Goal: Task Accomplishment & Management: Use online tool/utility

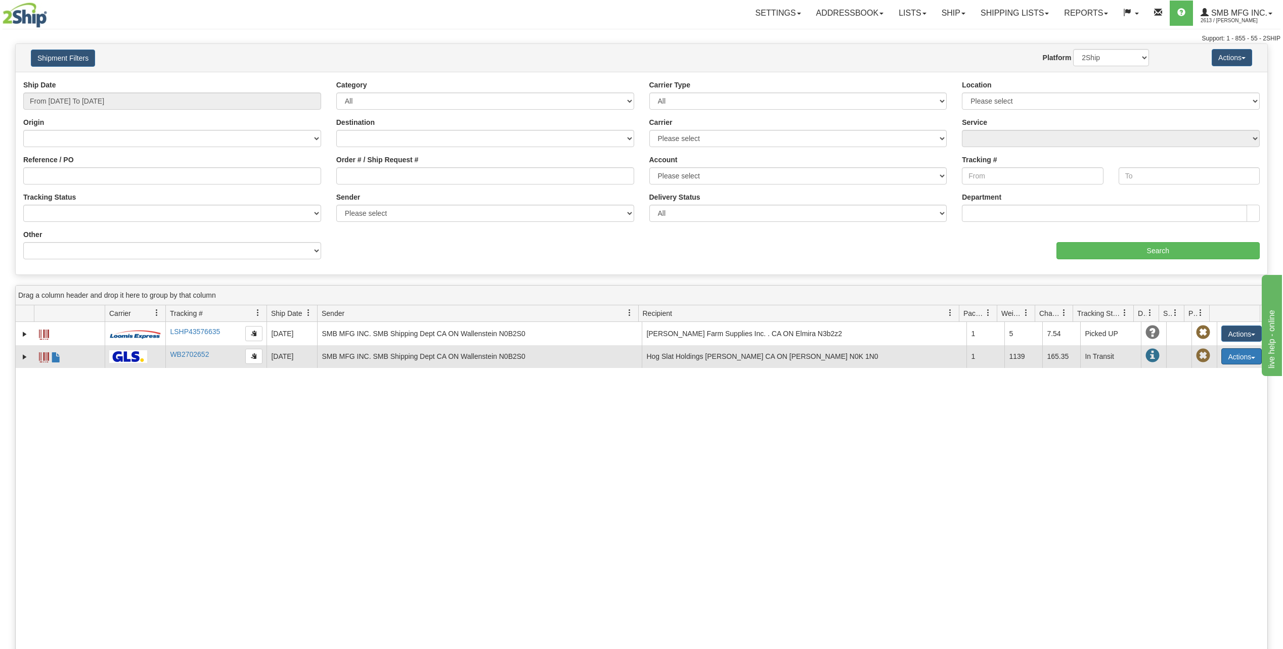
click at [1242, 355] on button "Actions" at bounding box center [1241, 356] width 40 height 16
click at [1209, 374] on link "Repeat" at bounding box center [1220, 375] width 81 height 13
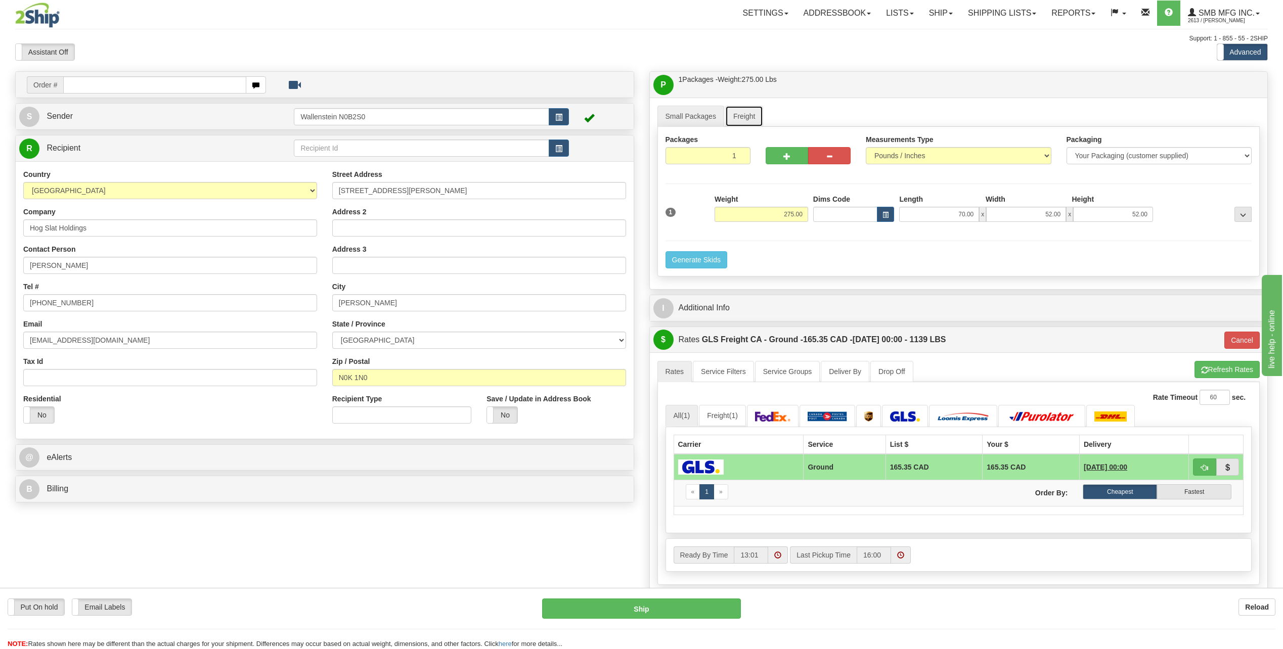
click at [749, 118] on link "Freight" at bounding box center [744, 116] width 38 height 21
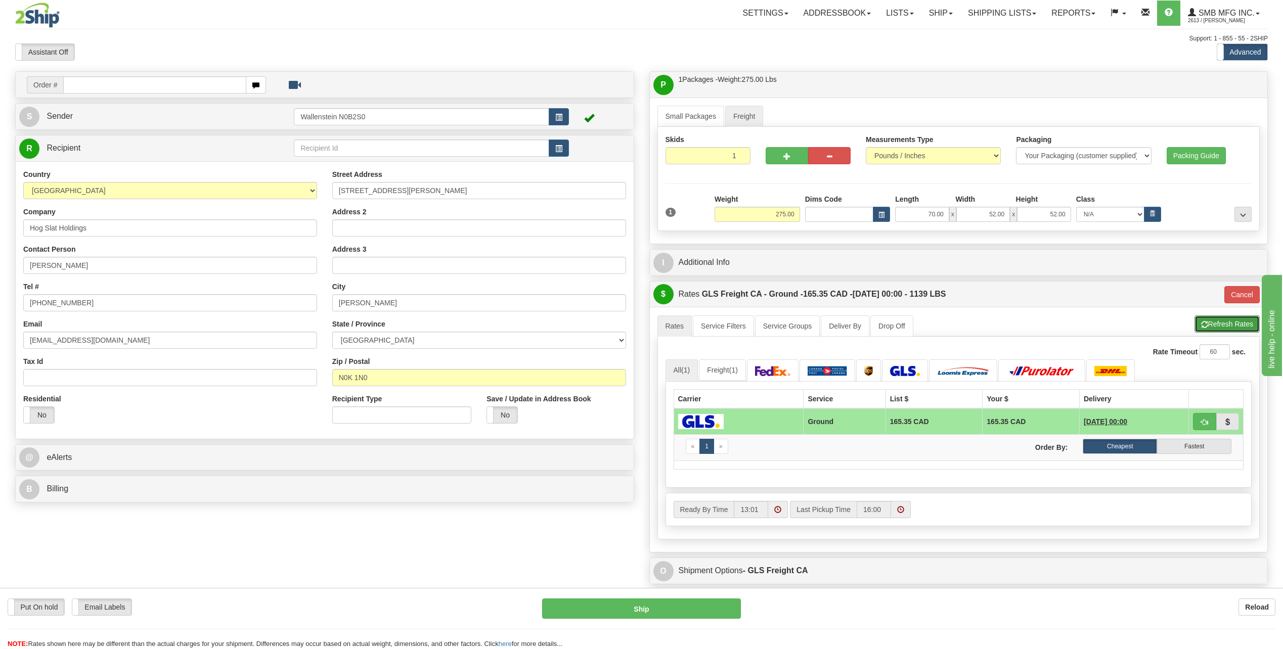
click at [1213, 322] on button "Refresh Rates" at bounding box center [1227, 324] width 65 height 17
type input "GRD"
drag, startPoint x: 947, startPoint y: 15, endPoint x: 938, endPoint y: 25, distance: 14.0
click at [947, 15] on link "Ship" at bounding box center [941, 13] width 39 height 25
click at [928, 34] on link "Ship Screen" at bounding box center [914, 35] width 92 height 13
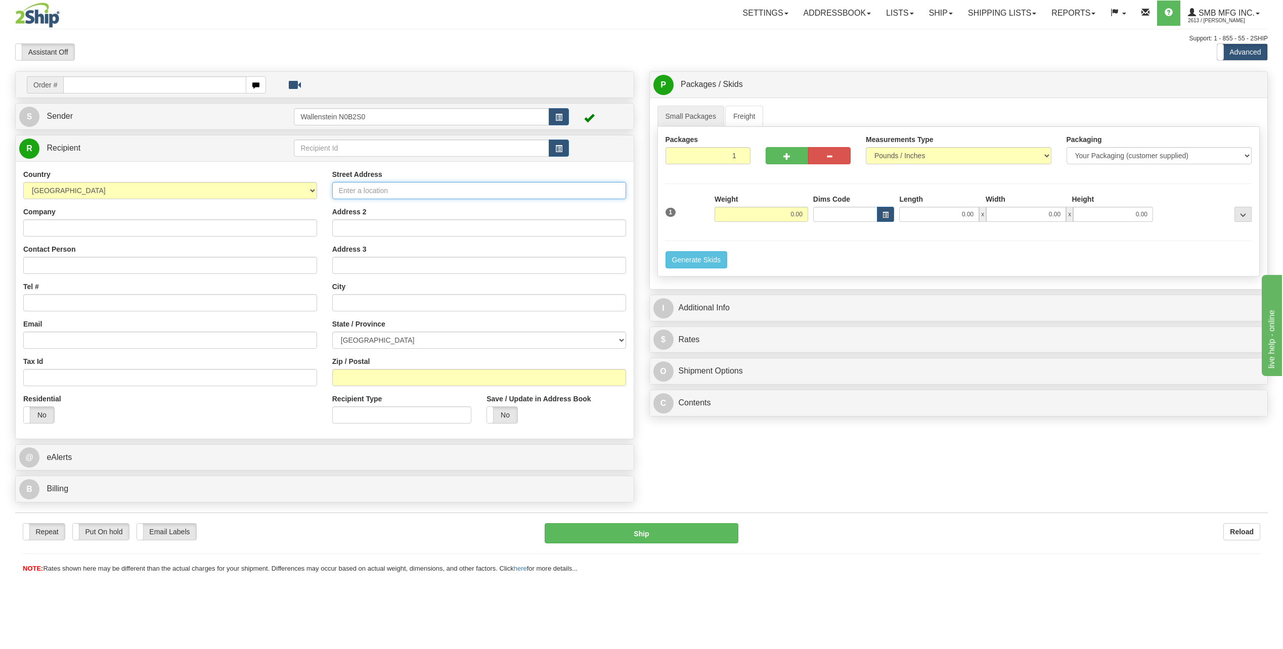
drag, startPoint x: 351, startPoint y: 192, endPoint x: 367, endPoint y: 192, distance: 15.7
click at [352, 192] on input "Street Address" at bounding box center [479, 190] width 294 height 17
click at [366, 190] on input "Street Address" at bounding box center [479, 190] width 294 height 17
paste input "[STREET_ADDRESS][PERSON_NAME]"
type input "[STREET_ADDRESS][PERSON_NAME]"
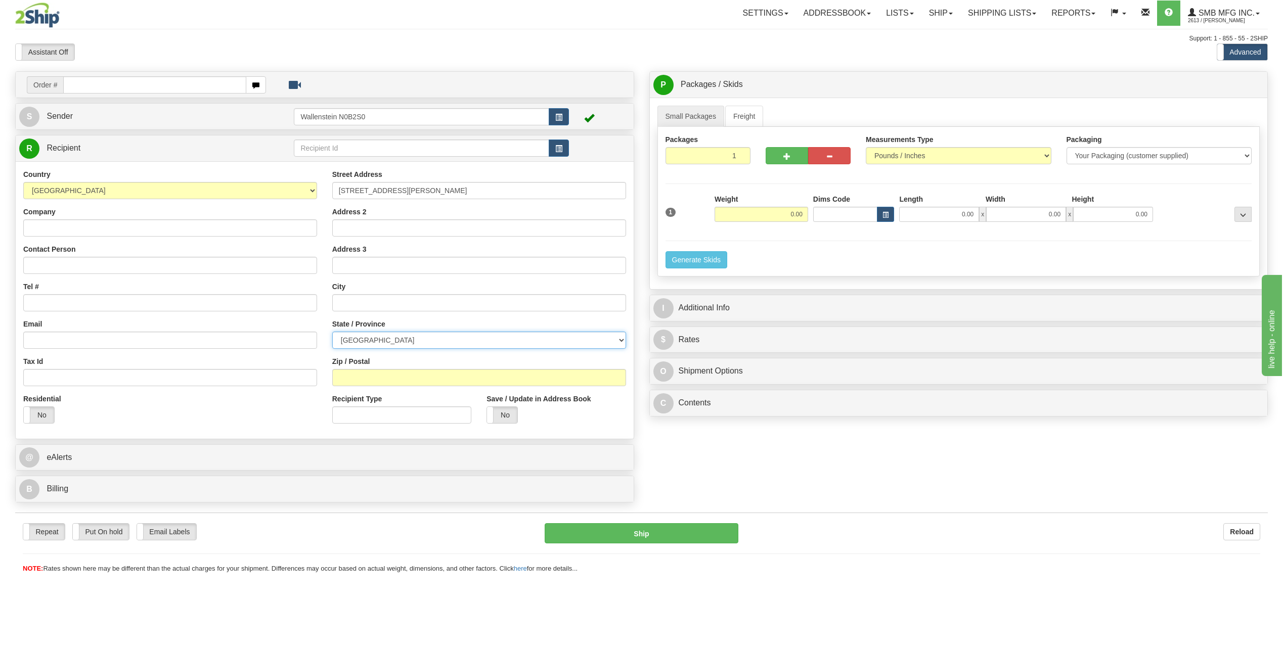
click at [373, 335] on select "[GEOGRAPHIC_DATA] [GEOGRAPHIC_DATA] [GEOGRAPHIC_DATA] [GEOGRAPHIC_DATA] [GEOGRA…" at bounding box center [479, 340] width 294 height 17
select select "ON"
click at [332, 332] on select "[GEOGRAPHIC_DATA] [GEOGRAPHIC_DATA] [GEOGRAPHIC_DATA] [GEOGRAPHIC_DATA] [GEOGRA…" at bounding box center [479, 340] width 294 height 17
click at [365, 301] on input "text" at bounding box center [479, 302] width 294 height 17
paste input "[PERSON_NAME]"
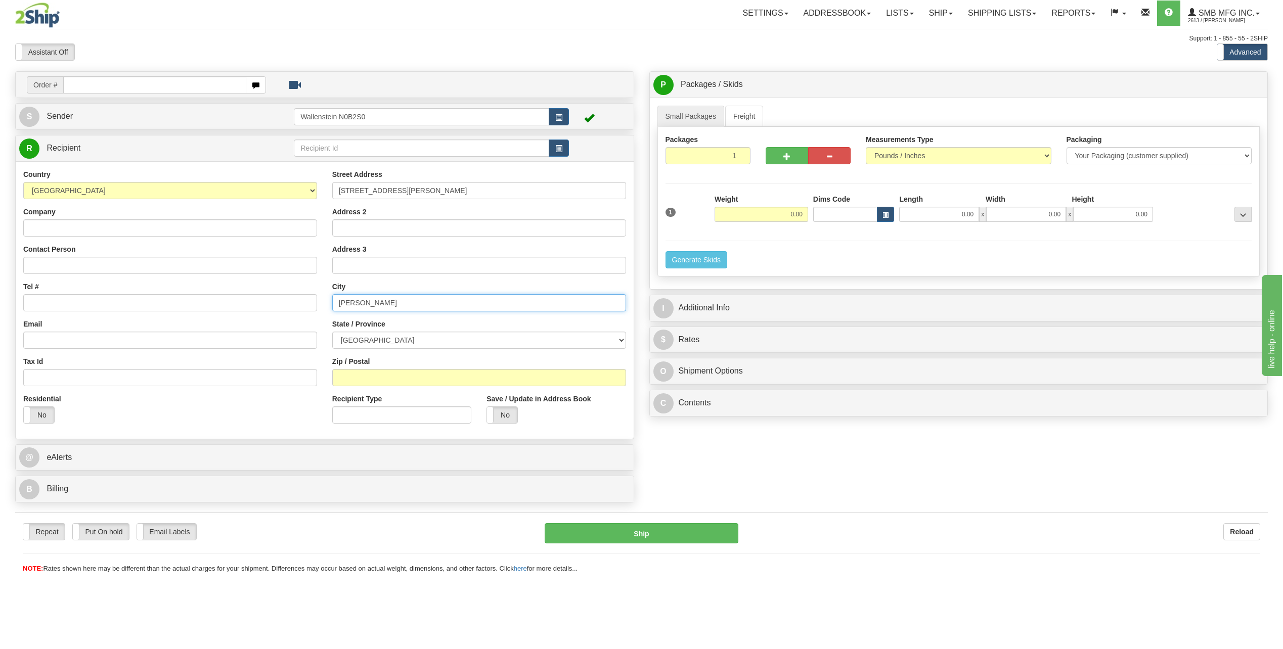
type input "[PERSON_NAME]"
click at [392, 377] on input "Zip / Postal" at bounding box center [479, 377] width 294 height 17
type input "n"
click at [373, 378] on input "Zip / Postal" at bounding box center [479, 377] width 294 height 17
paste input "N0K1N0"
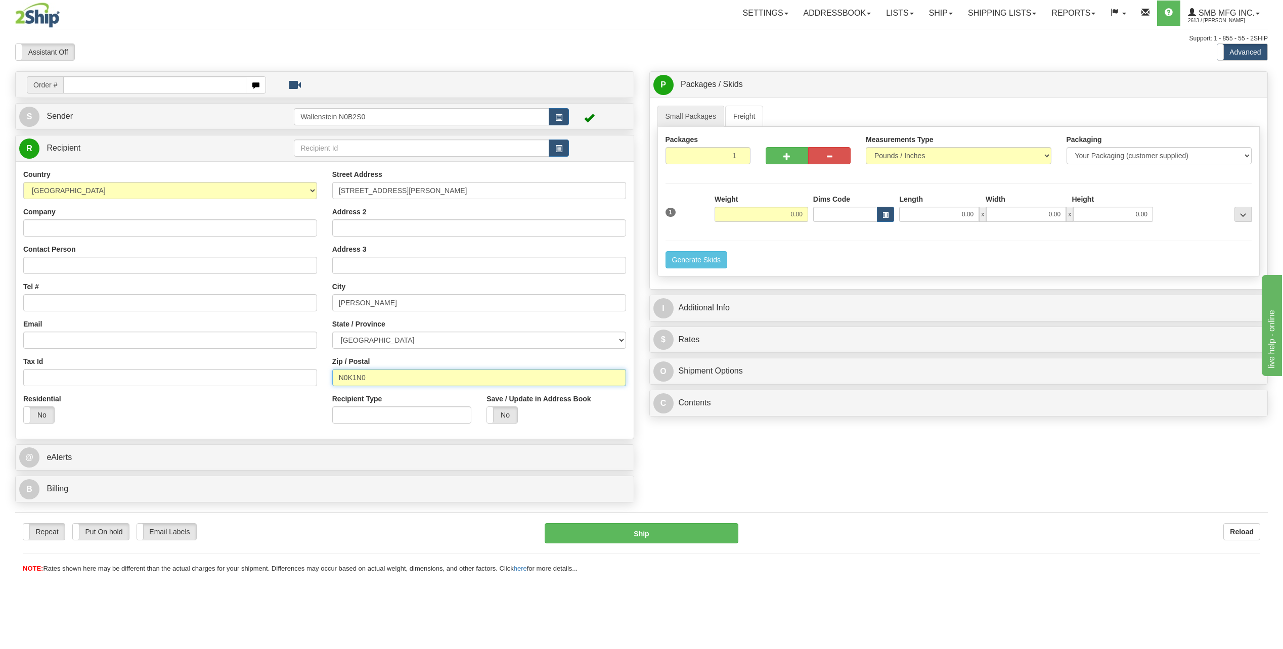
type input "N0K1N0"
click at [81, 230] on input "Company" at bounding box center [170, 228] width 294 height 17
type input "[PERSON_NAME]"
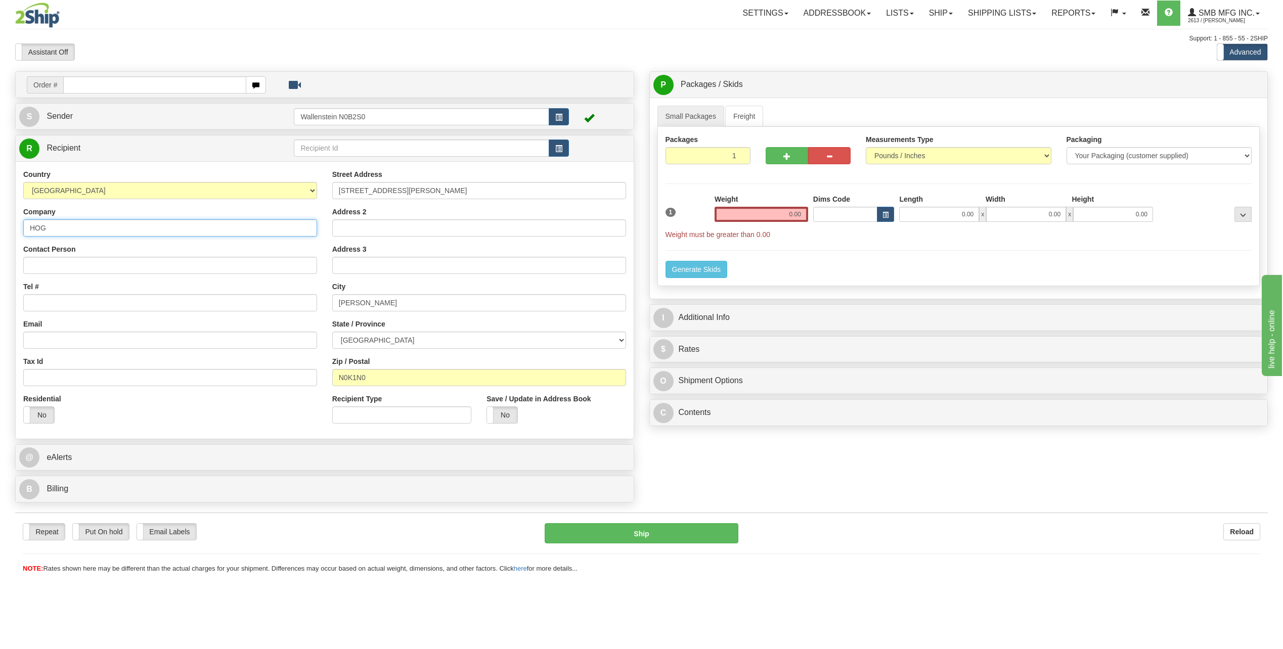
type input "HOG"
click at [744, 219] on input "0.00" at bounding box center [762, 214] width 94 height 15
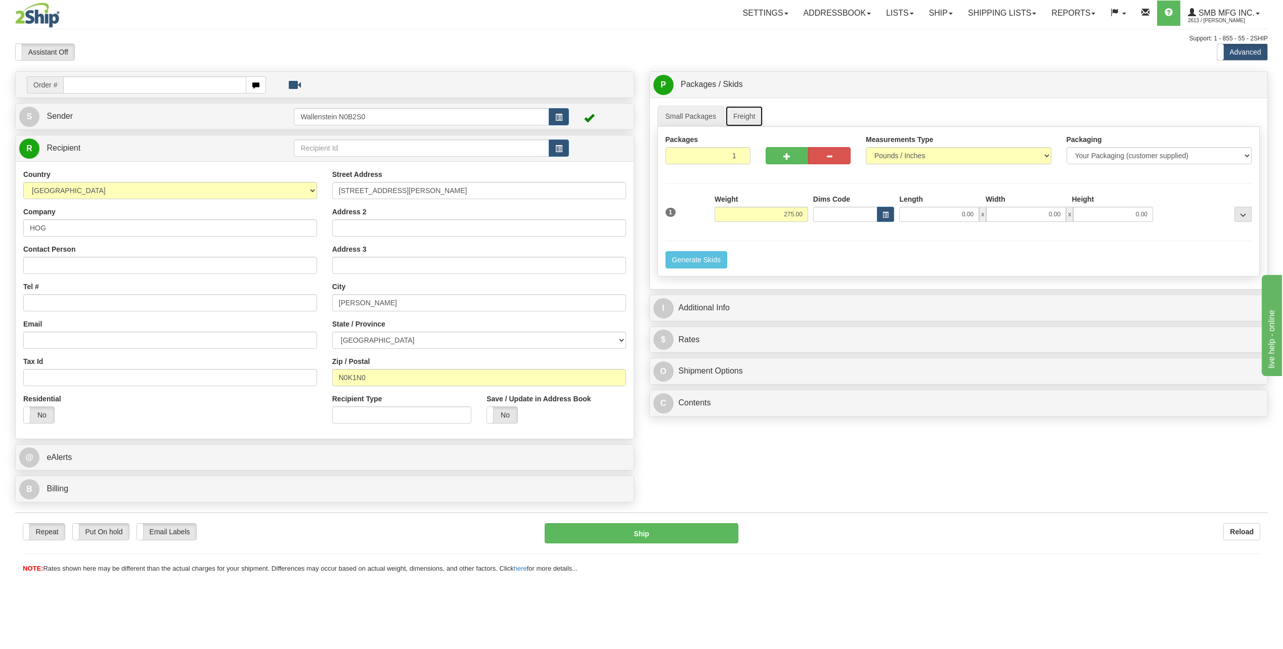
click at [743, 112] on link "Freight" at bounding box center [744, 116] width 38 height 21
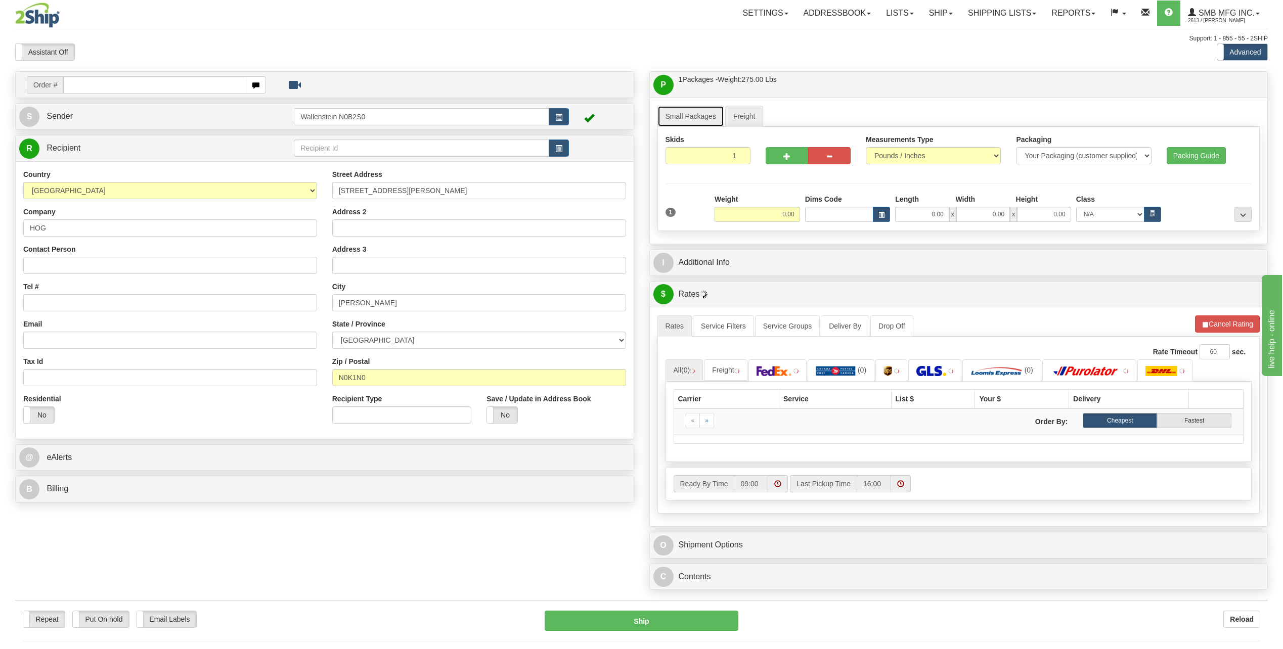
click at [687, 110] on link "Small Packages" at bounding box center [691, 116] width 67 height 21
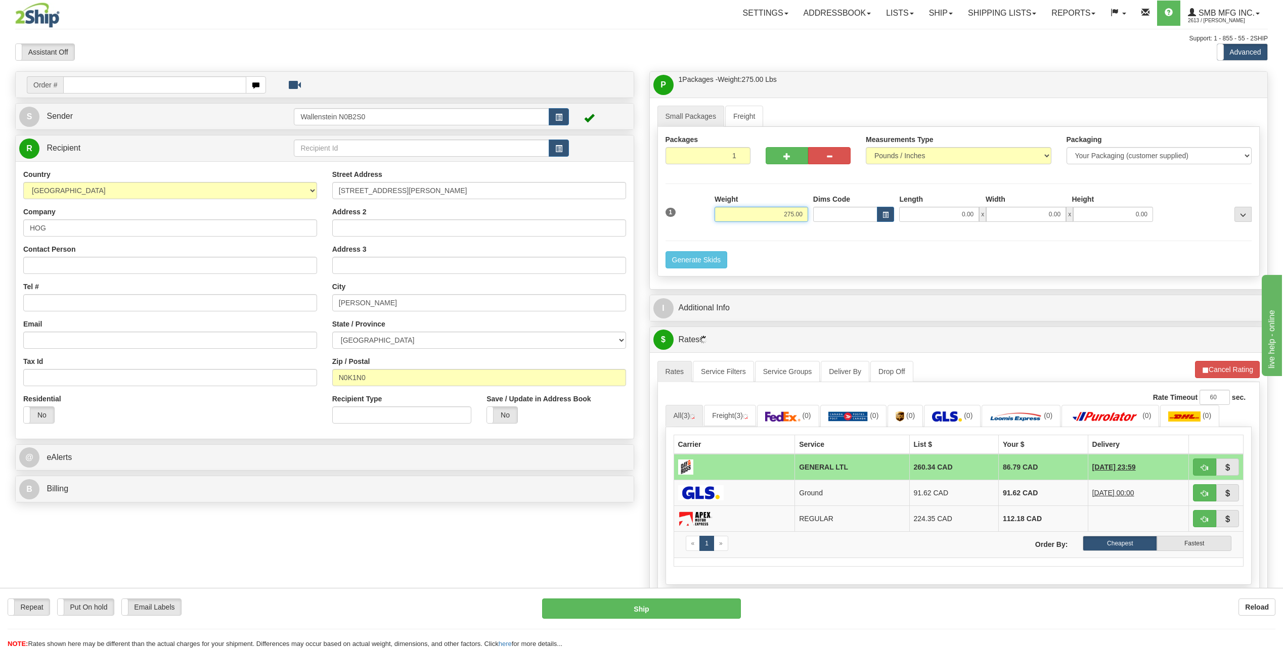
drag, startPoint x: 773, startPoint y: 214, endPoint x: 811, endPoint y: 214, distance: 37.4
click at [811, 214] on div "1 Weight 275.00 Dims Code x" at bounding box center [959, 212] width 592 height 36
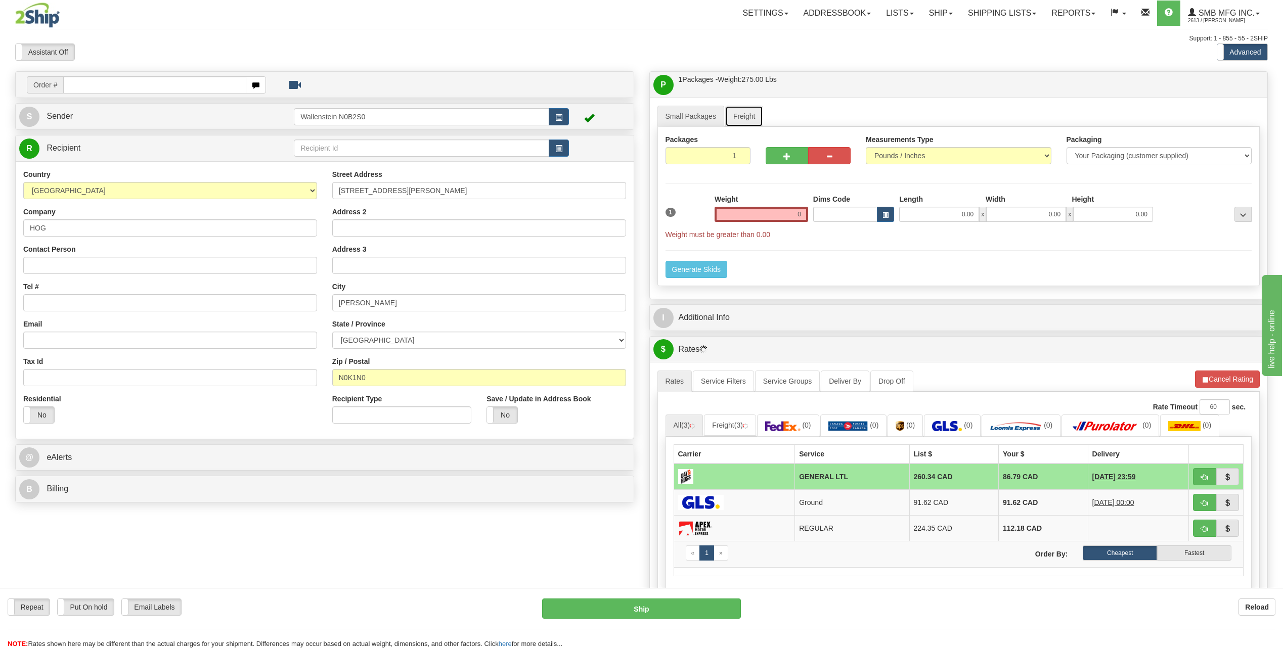
type input "0.00"
click at [752, 117] on link "Freight" at bounding box center [744, 116] width 38 height 21
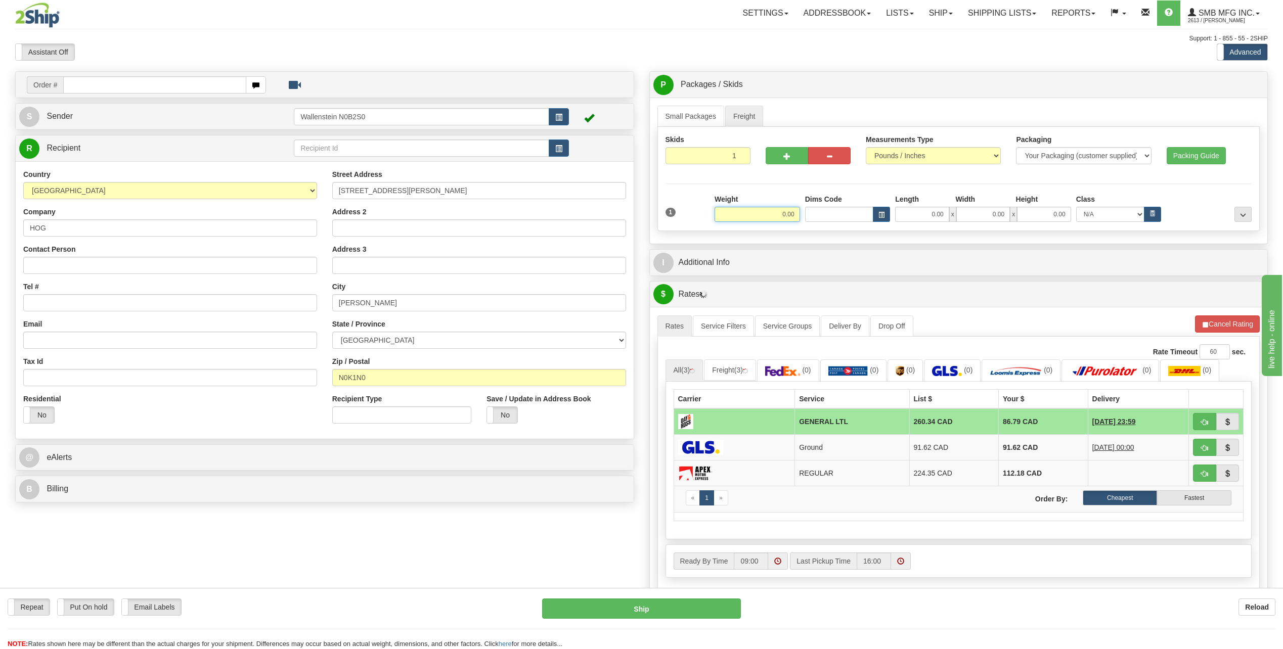
click at [751, 213] on input "0.00" at bounding box center [757, 214] width 85 height 15
type input "275.00"
click at [932, 213] on input "0.00" at bounding box center [922, 214] width 54 height 15
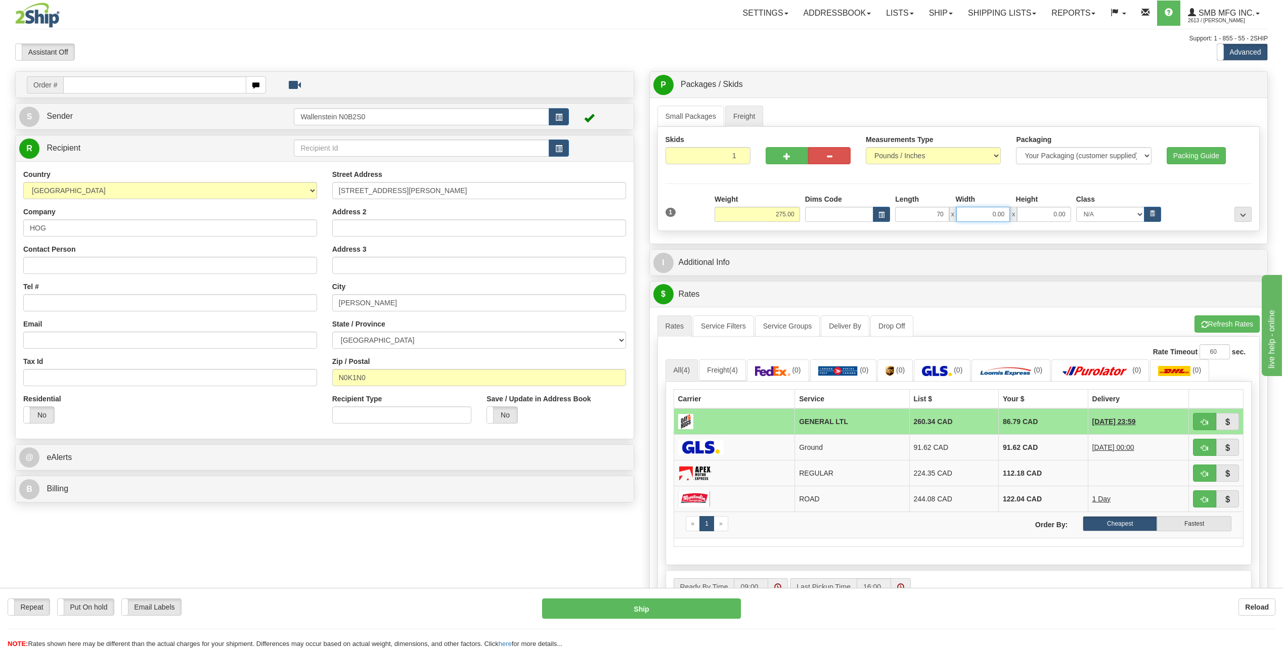
type input "70.00"
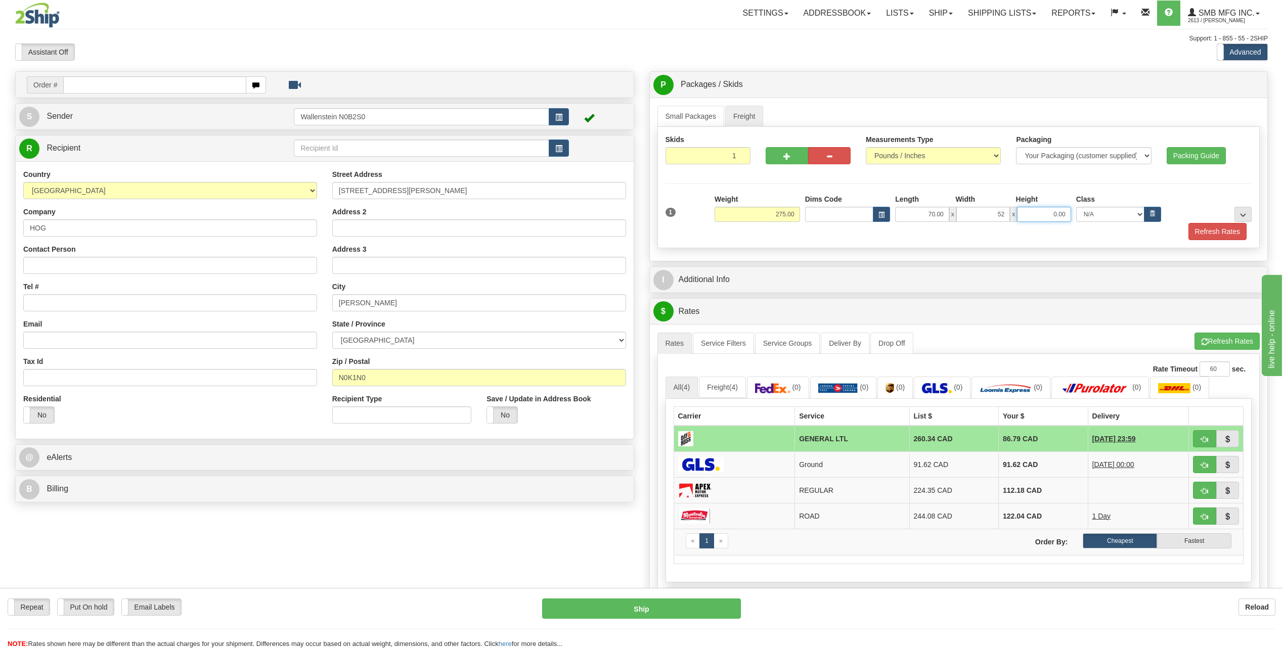
type input "52.00"
click at [1214, 232] on button "Refresh Rates" at bounding box center [1218, 231] width 58 height 17
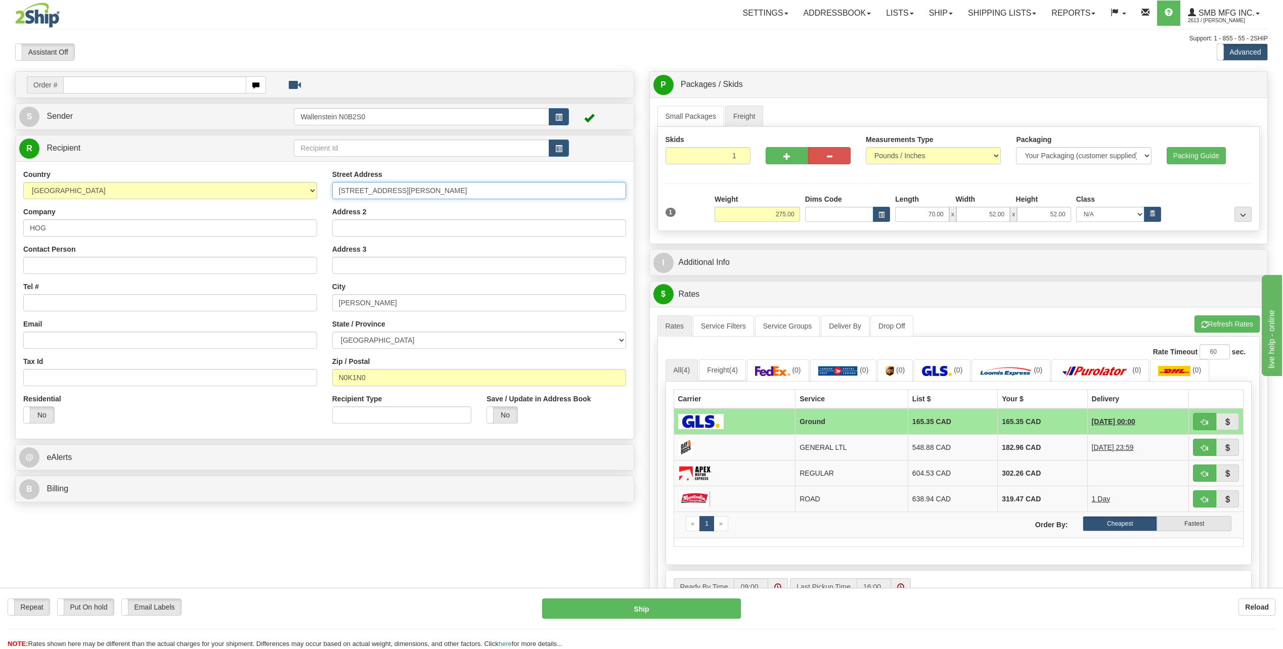
click at [355, 189] on input "[STREET_ADDRESS][PERSON_NAME]" at bounding box center [479, 190] width 294 height 17
type input "[STREET_ADDRESS][PERSON_NAME]"
click at [1233, 325] on button "Refresh Rates" at bounding box center [1227, 324] width 65 height 17
